Goal: Navigation & Orientation: Go to known website

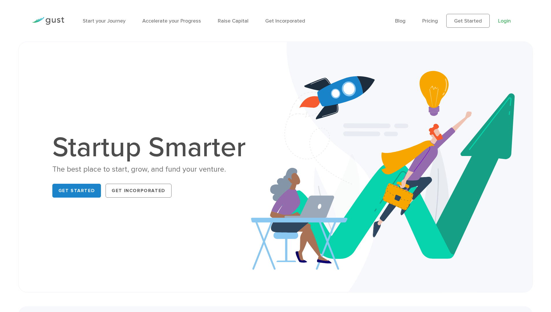
click at [504, 21] on link "Login" at bounding box center [504, 21] width 13 height 6
